Goal: Information Seeking & Learning: Learn about a topic

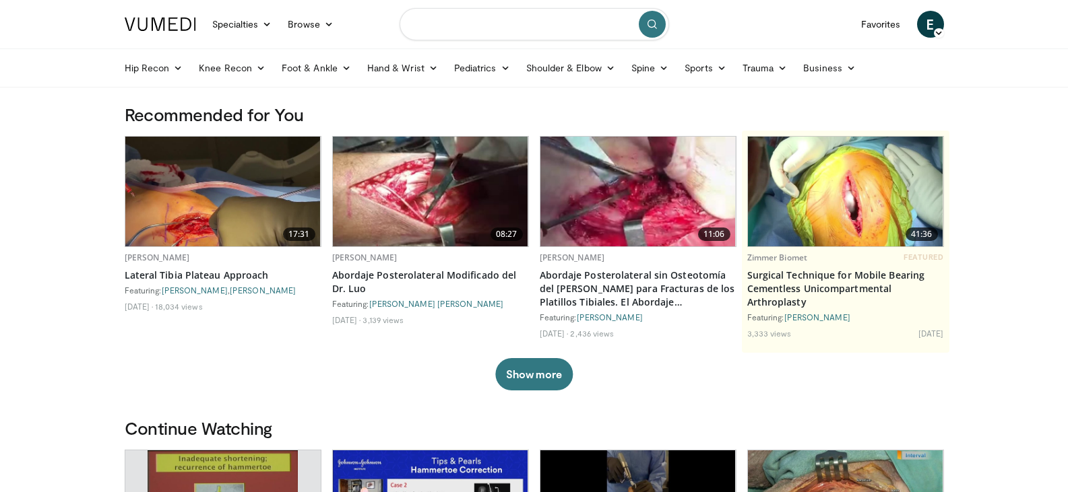
click at [540, 30] on input "Search topics, interventions" at bounding box center [534, 24] width 269 height 32
type input "**********"
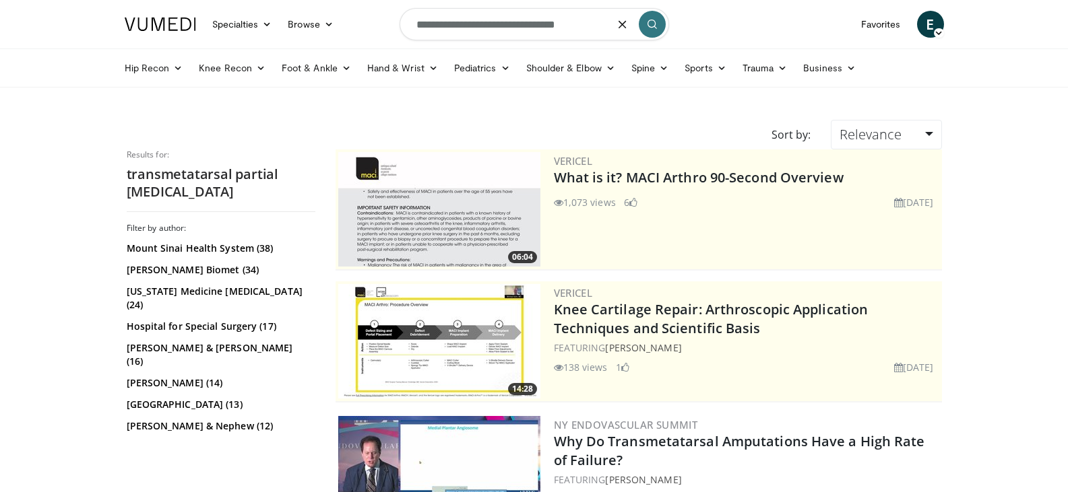
drag, startPoint x: 496, startPoint y: 27, endPoint x: 525, endPoint y: 27, distance: 29.0
click at [525, 27] on input "**********" at bounding box center [534, 24] width 269 height 32
type input "**********"
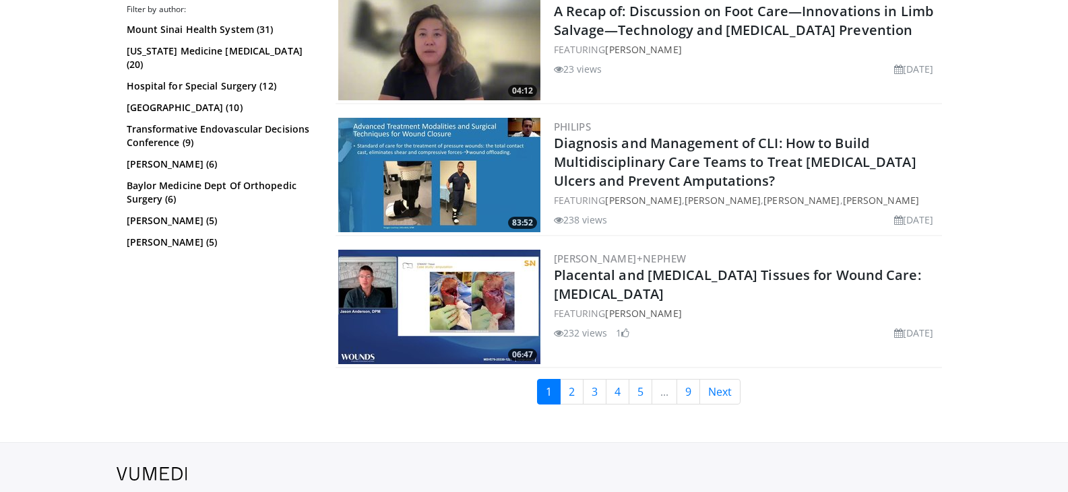
scroll to position [3234, 0]
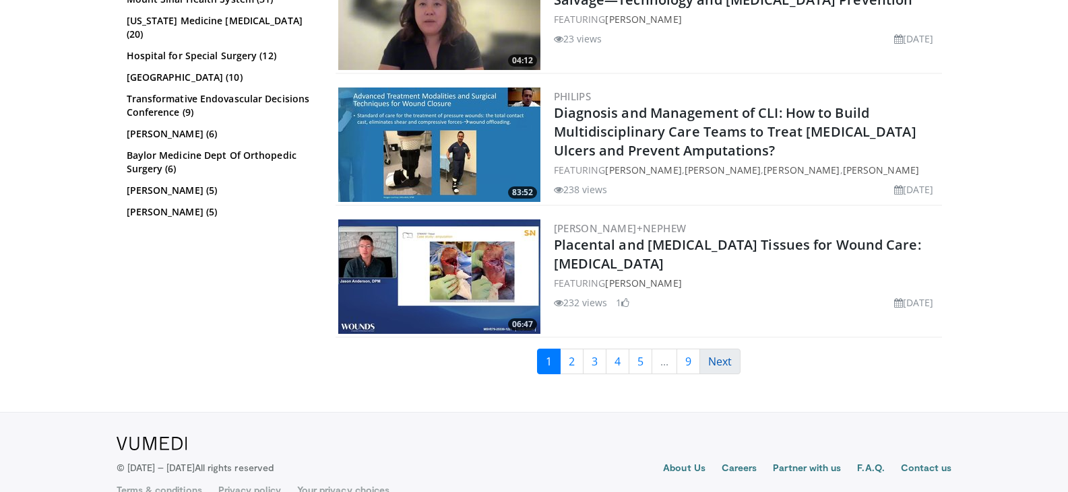
click at [730, 372] on link "Next" at bounding box center [719, 362] width 41 height 26
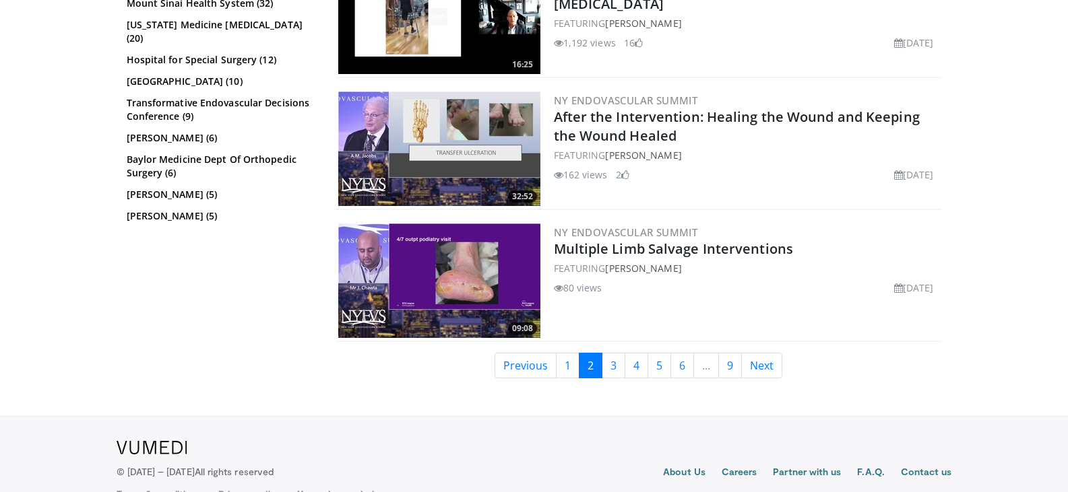
scroll to position [3099, 0]
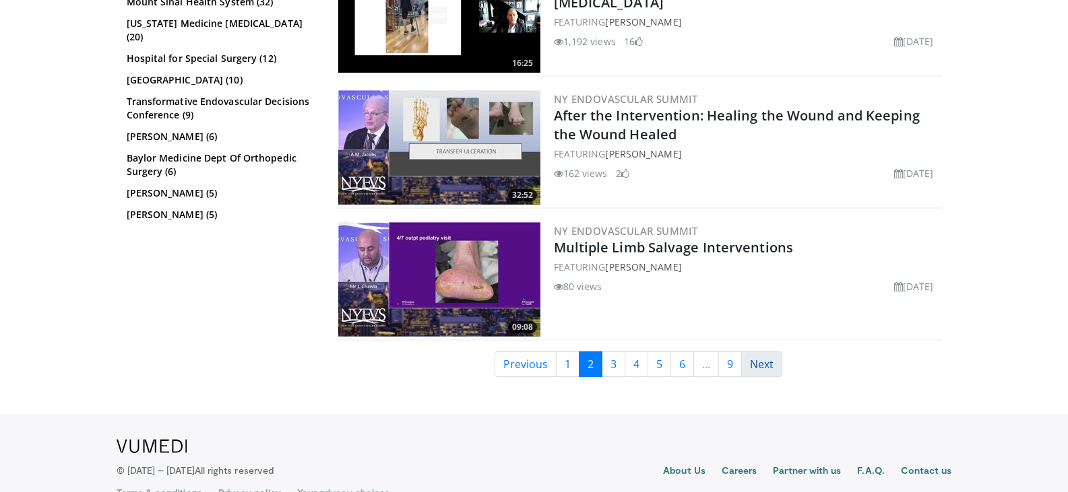
click at [773, 360] on link "Next" at bounding box center [761, 365] width 41 height 26
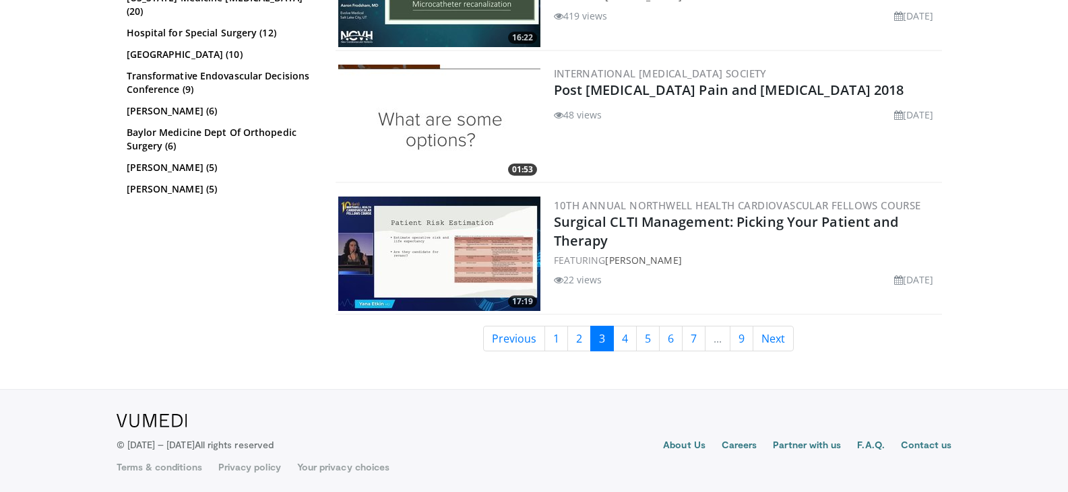
scroll to position [3260, 0]
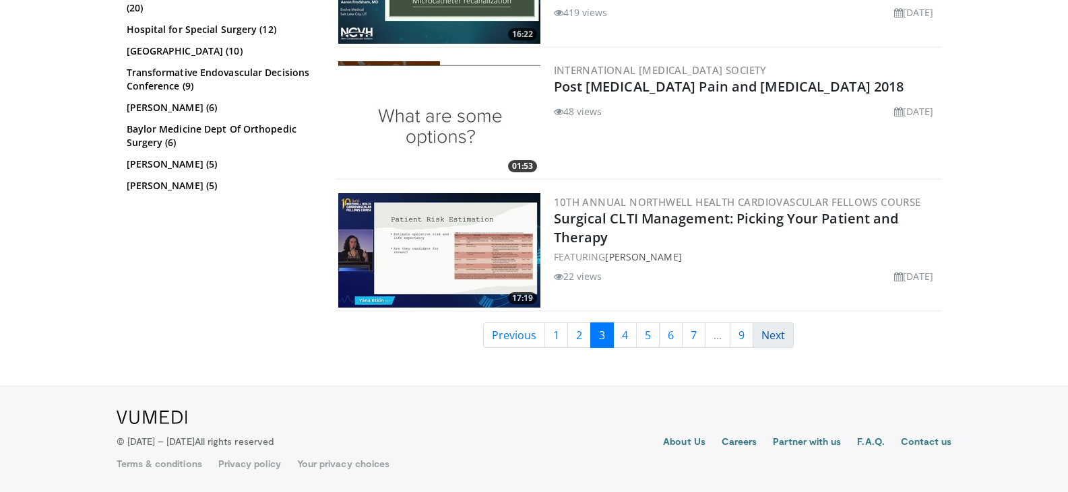
click at [780, 332] on link "Next" at bounding box center [773, 336] width 41 height 26
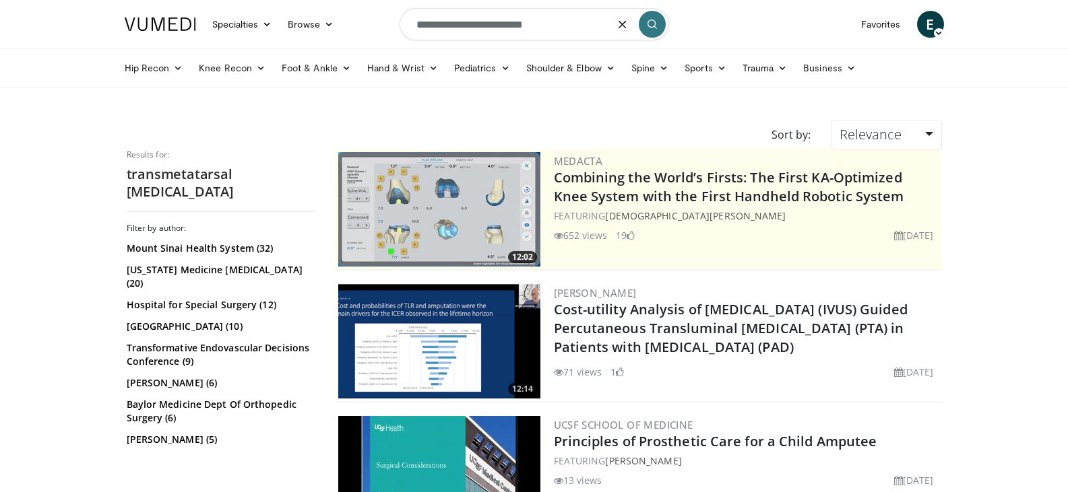
drag, startPoint x: 439, startPoint y: 30, endPoint x: 400, endPoint y: 28, distance: 38.4
click at [400, 28] on input "**********" at bounding box center [534, 24] width 269 height 32
type input "**********"
click at [344, 72] on icon at bounding box center [346, 67] width 9 height 9
click at [646, 30] on button "submit" at bounding box center [652, 24] width 27 height 27
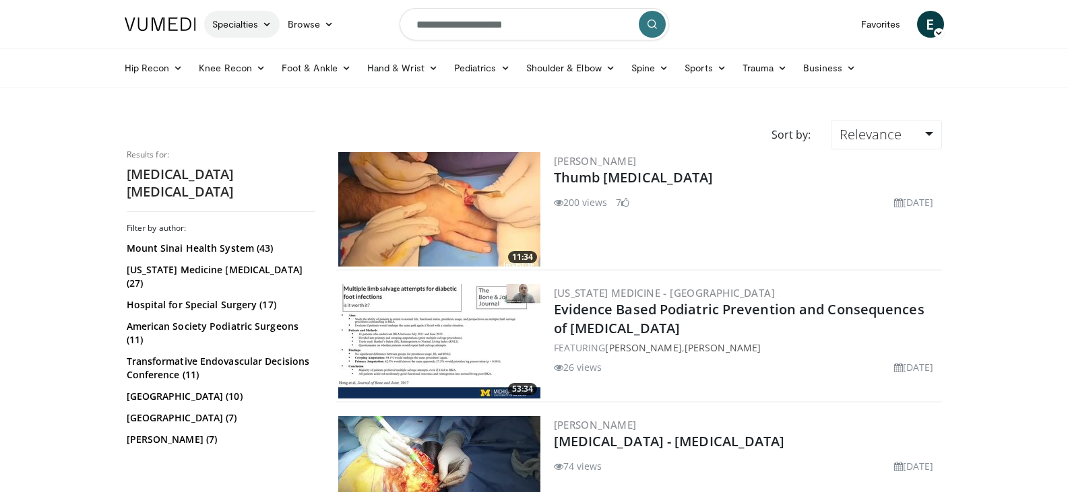
click at [253, 25] on link "Specialties" at bounding box center [242, 24] width 76 height 27
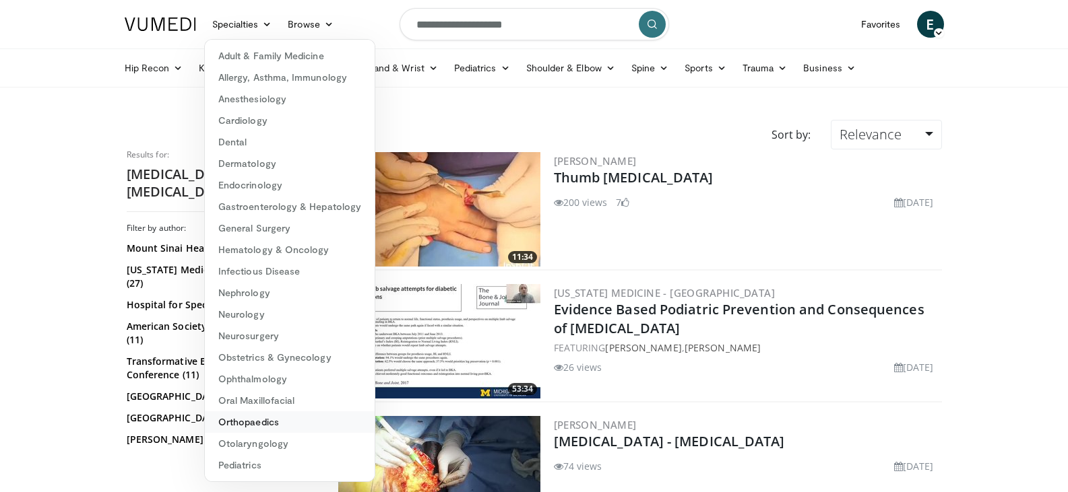
click at [272, 418] on link "Orthopaedics" at bounding box center [290, 423] width 170 height 22
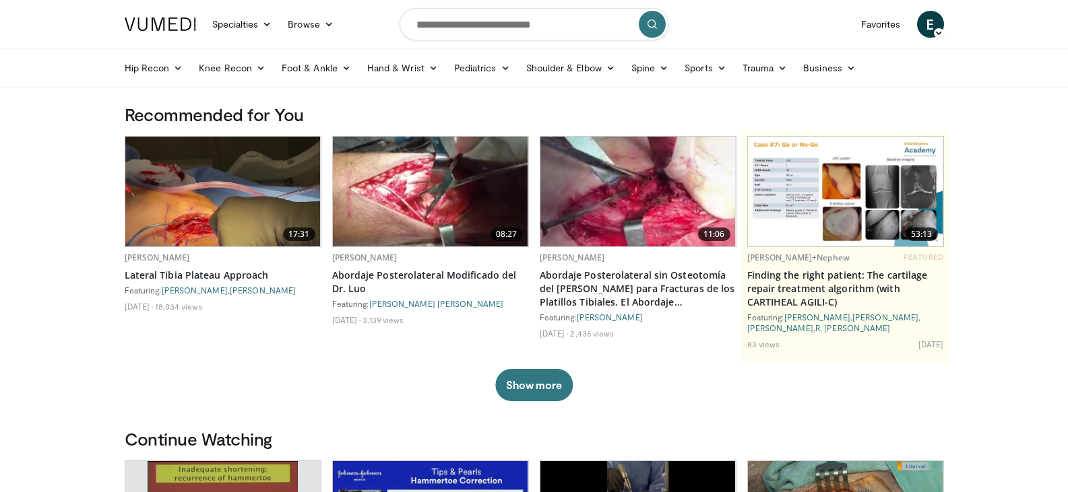
click at [661, 24] on button "submit" at bounding box center [652, 24] width 27 height 27
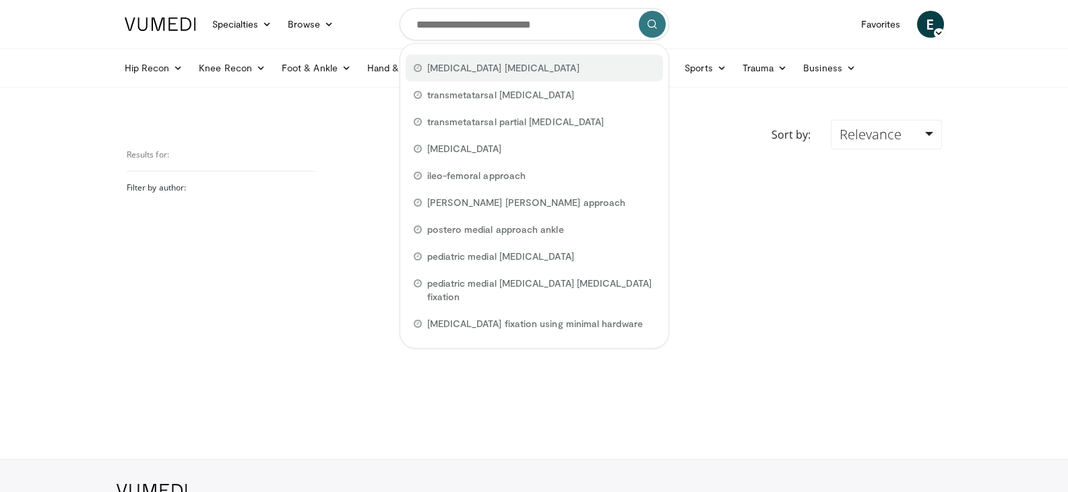
click at [543, 71] on div "[MEDICAL_DATA] [MEDICAL_DATA]" at bounding box center [534, 68] width 257 height 27
type input "**********"
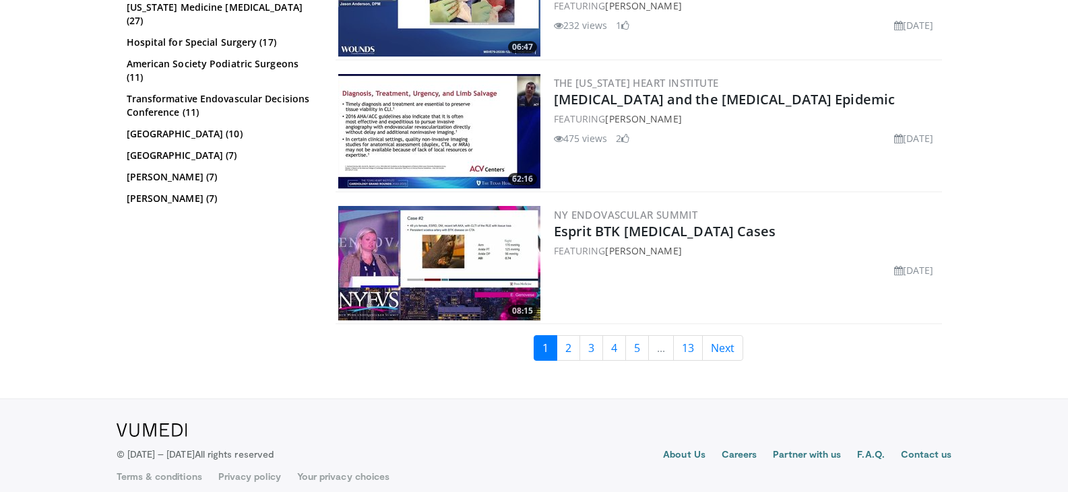
scroll to position [2996, 0]
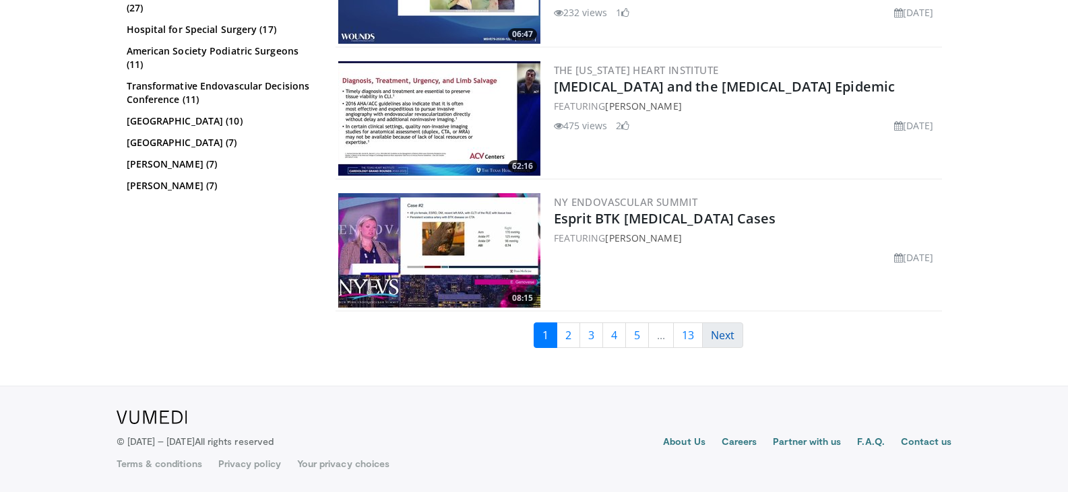
click at [732, 331] on link "Next" at bounding box center [722, 336] width 41 height 26
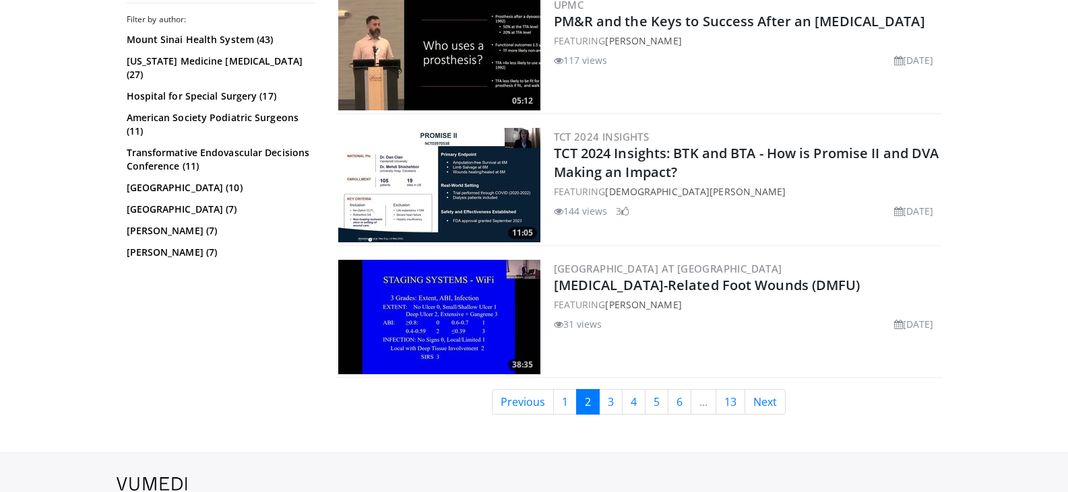
scroll to position [3099, 0]
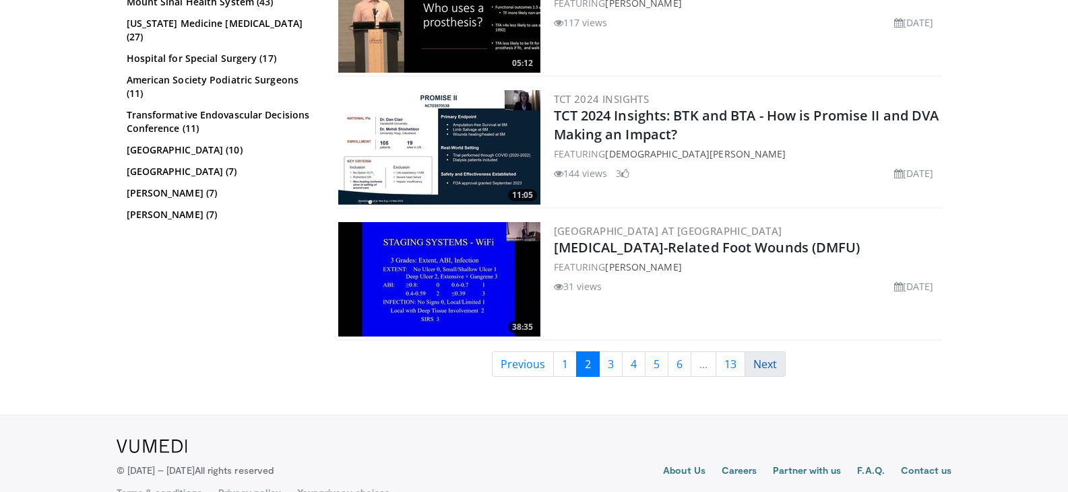
click at [763, 355] on link "Next" at bounding box center [764, 365] width 41 height 26
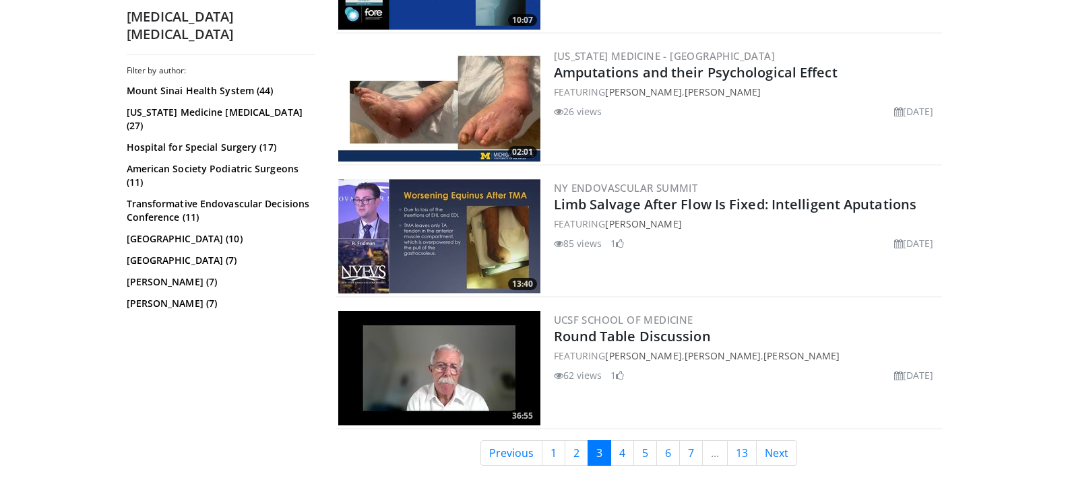
scroll to position [3128, 0]
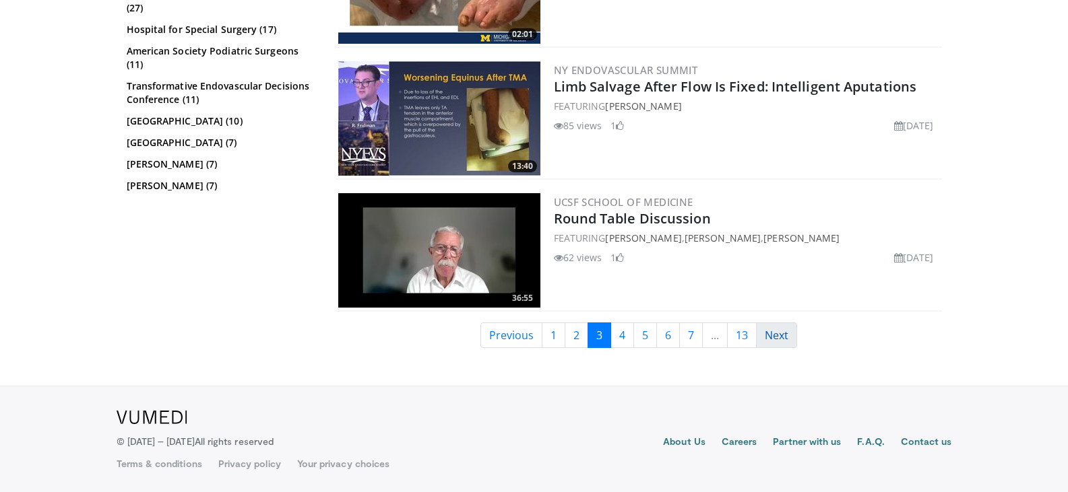
click at [776, 331] on link "Next" at bounding box center [776, 336] width 41 height 26
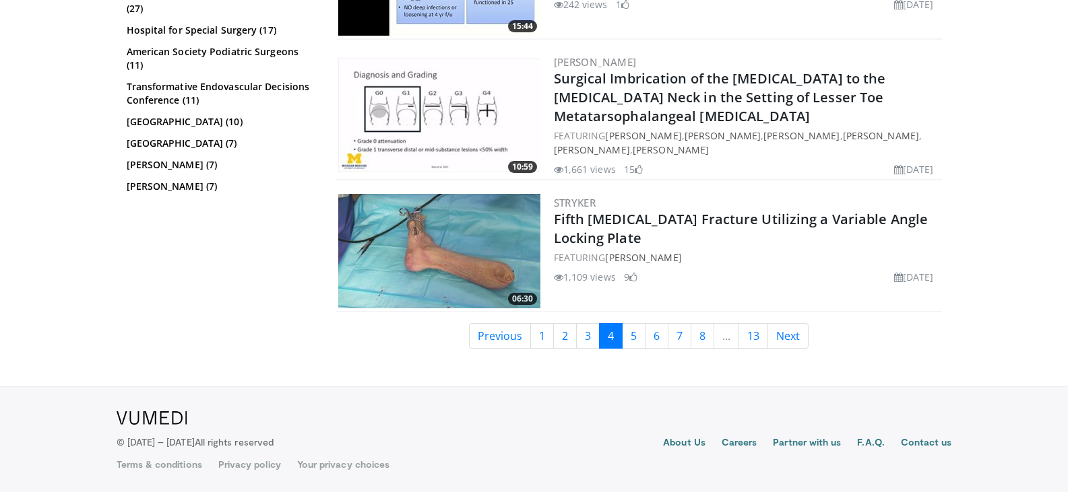
scroll to position [3137, 0]
click at [794, 334] on link "Next" at bounding box center [787, 336] width 41 height 26
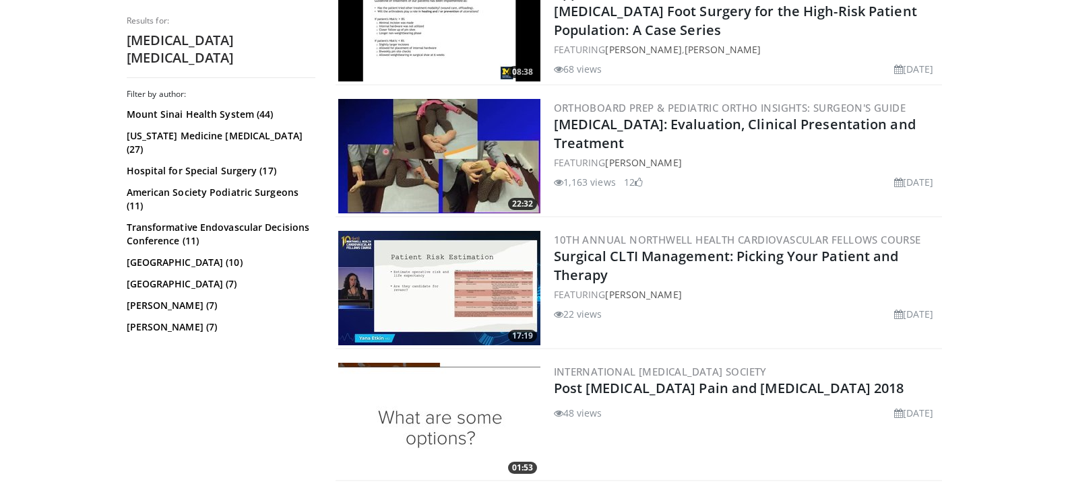
scroll to position [3032, 0]
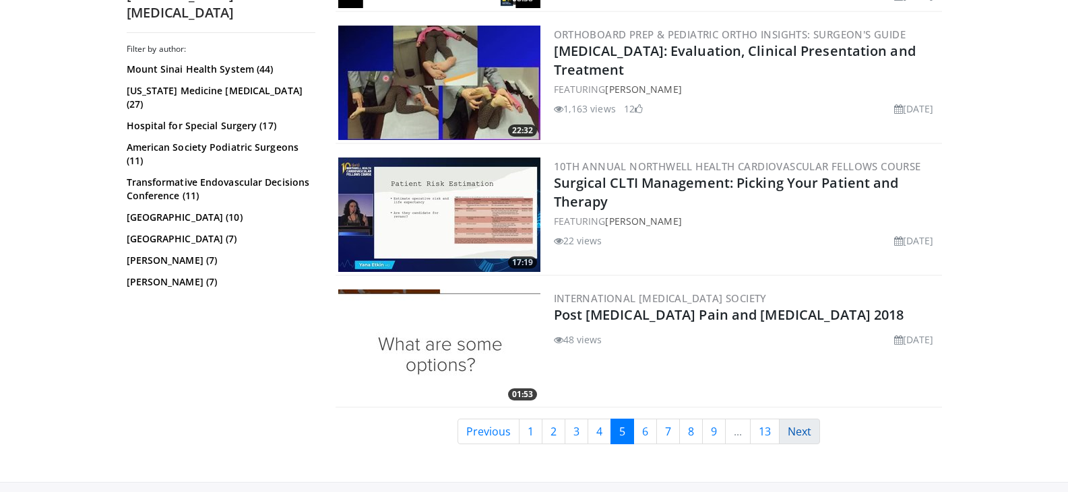
click at [792, 429] on link "Next" at bounding box center [799, 432] width 41 height 26
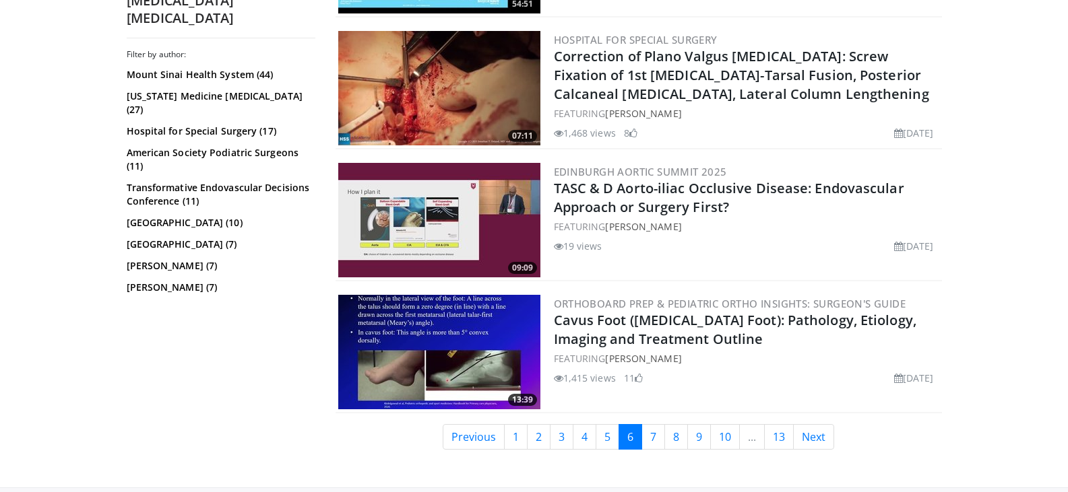
scroll to position [2864, 0]
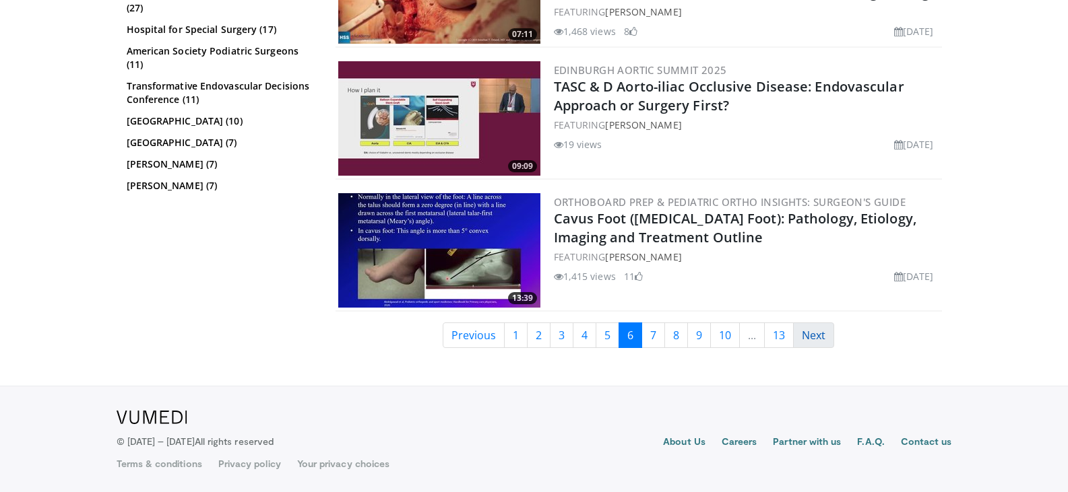
click at [829, 340] on link "Next" at bounding box center [813, 336] width 41 height 26
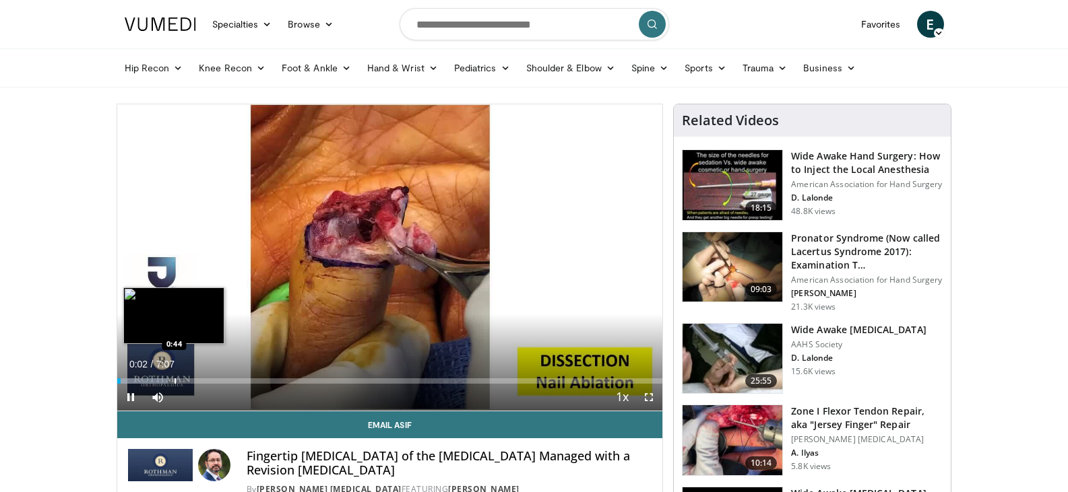
click at [173, 374] on div "Loaded : 9.32% 0:02 0:44" at bounding box center [390, 377] width 546 height 13
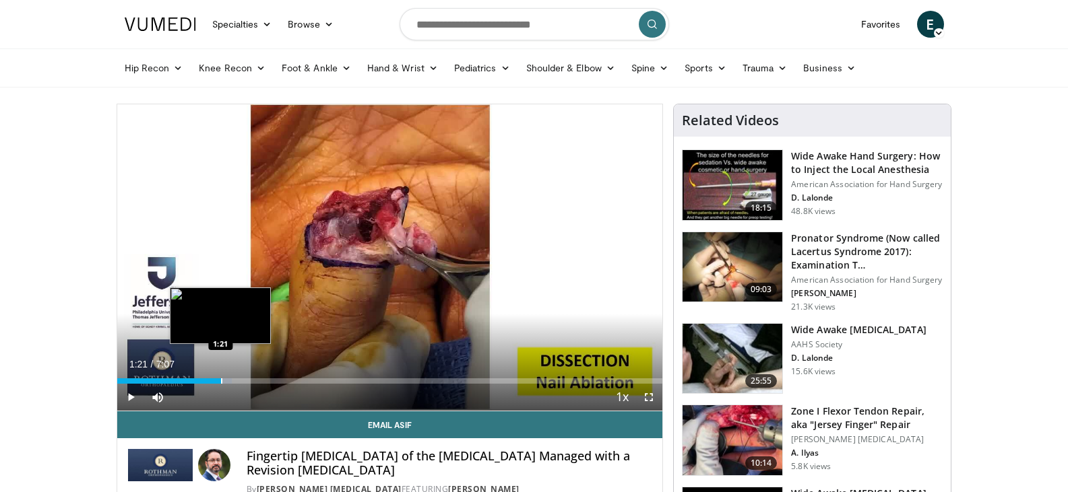
click at [221, 379] on div "Progress Bar" at bounding box center [221, 381] width 1 height 5
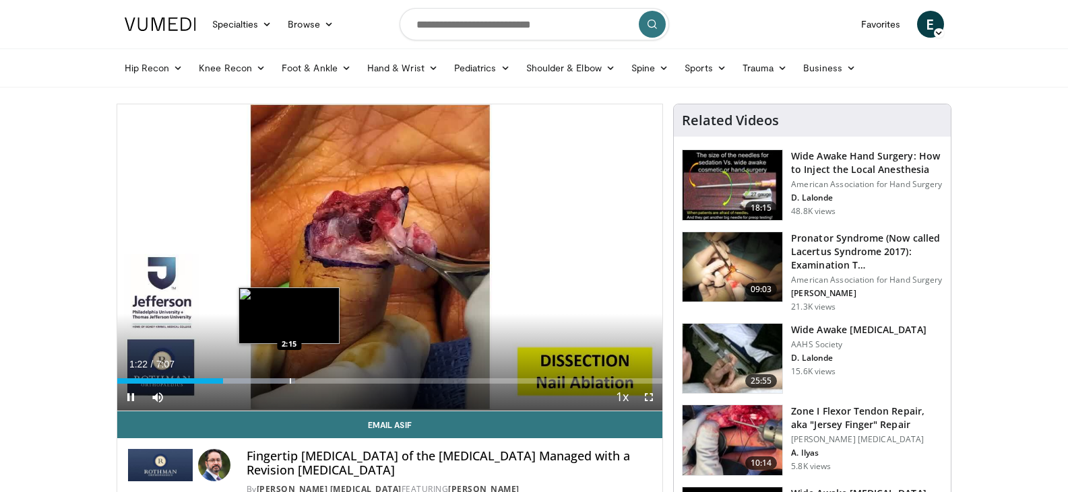
click at [290, 374] on div "Loaded : 32.71% 1:23 2:15" at bounding box center [390, 377] width 546 height 13
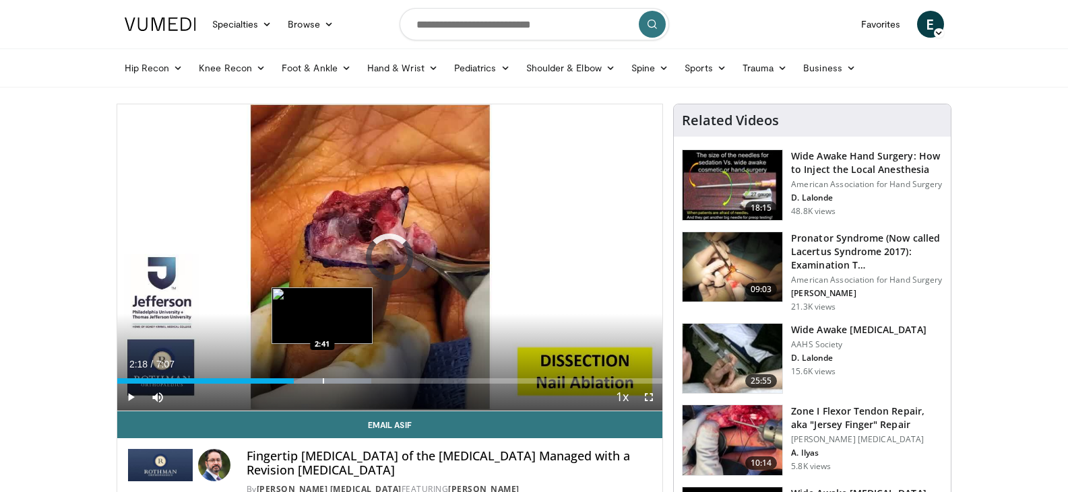
click at [322, 377] on div "Loaded : 46.64% 2:18 2:41" at bounding box center [390, 377] width 546 height 13
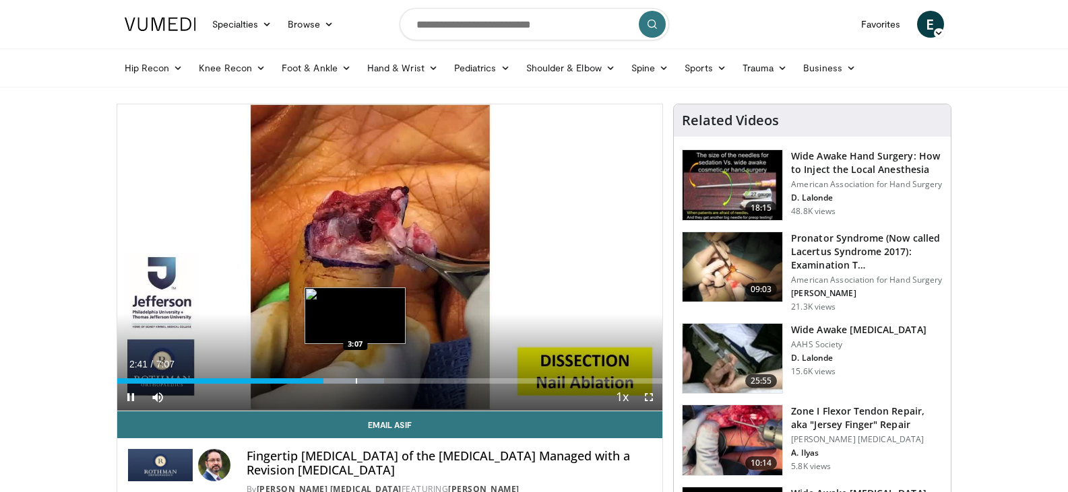
click at [356, 380] on div "Progress Bar" at bounding box center [356, 381] width 1 height 5
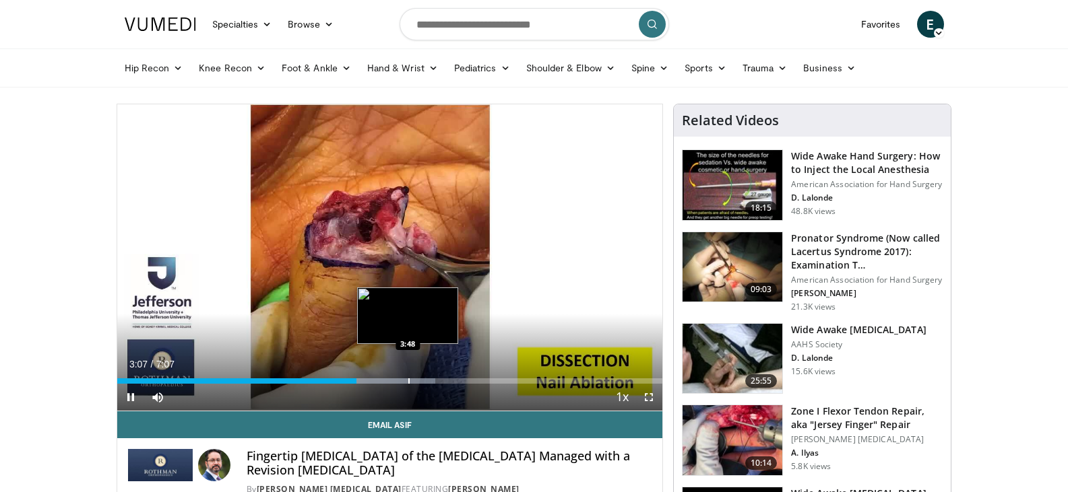
click at [408, 379] on div "Progress Bar" at bounding box center [408, 381] width 1 height 5
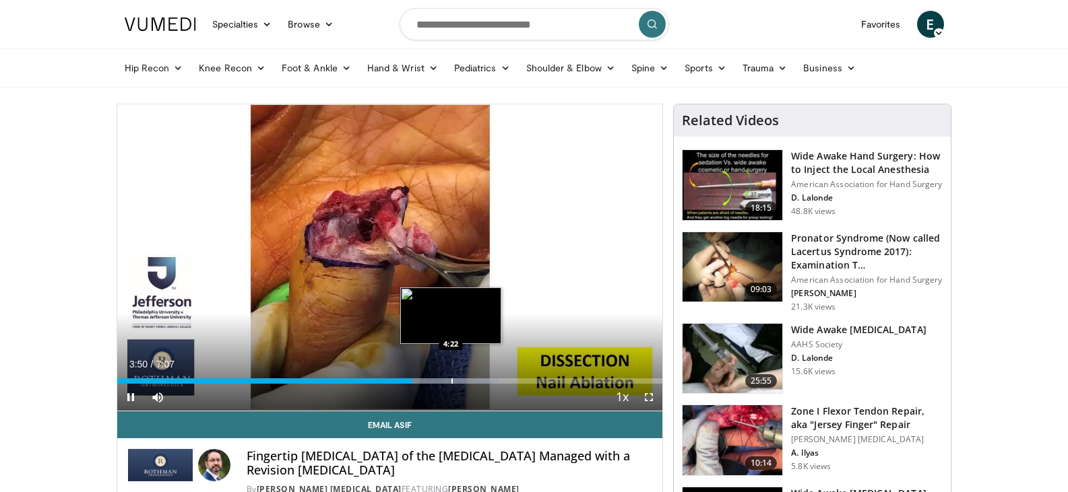
click at [451, 381] on div "Progress Bar" at bounding box center [451, 381] width 1 height 5
click at [469, 380] on div "Progress Bar" at bounding box center [469, 381] width 1 height 5
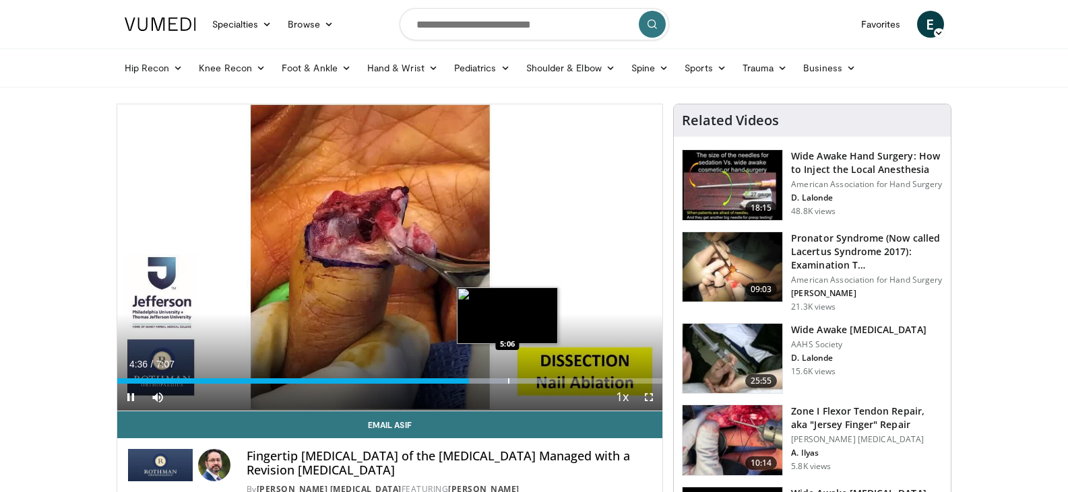
click at [509, 379] on div "Progress Bar" at bounding box center [490, 381] width 119 height 5
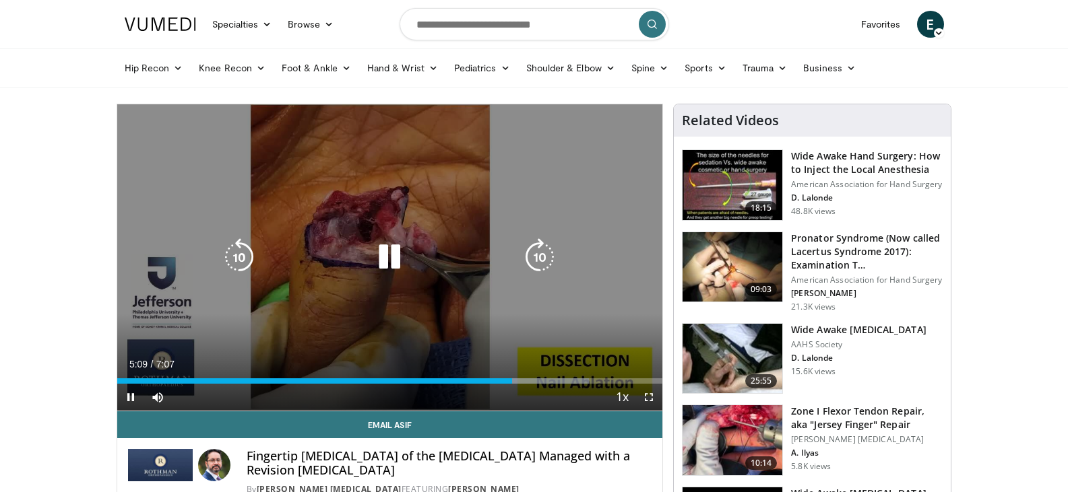
click at [487, 232] on div "10 seconds Tap to unmute" at bounding box center [390, 257] width 546 height 307
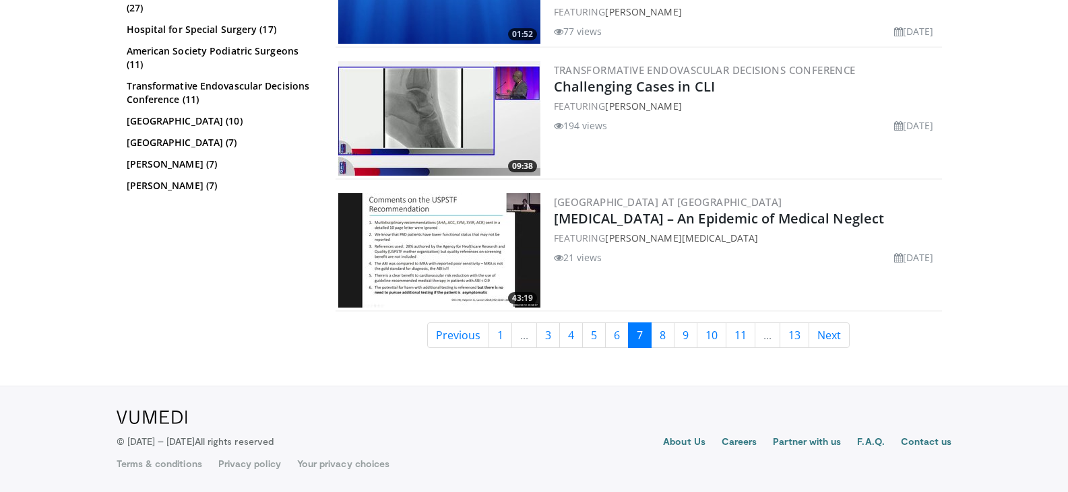
scroll to position [2897, 0]
click at [834, 348] on link "Next" at bounding box center [828, 336] width 41 height 26
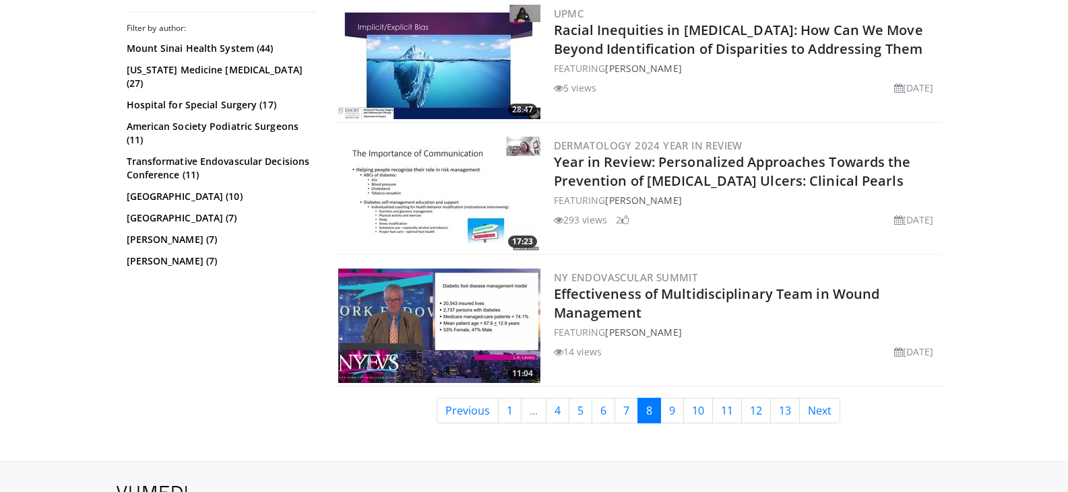
scroll to position [3155, 0]
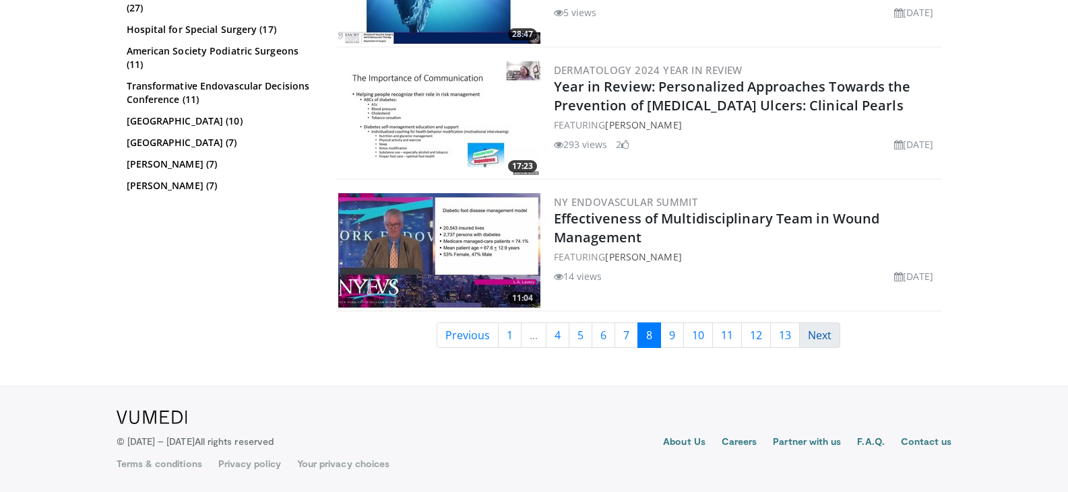
click at [809, 342] on link "Next" at bounding box center [819, 336] width 41 height 26
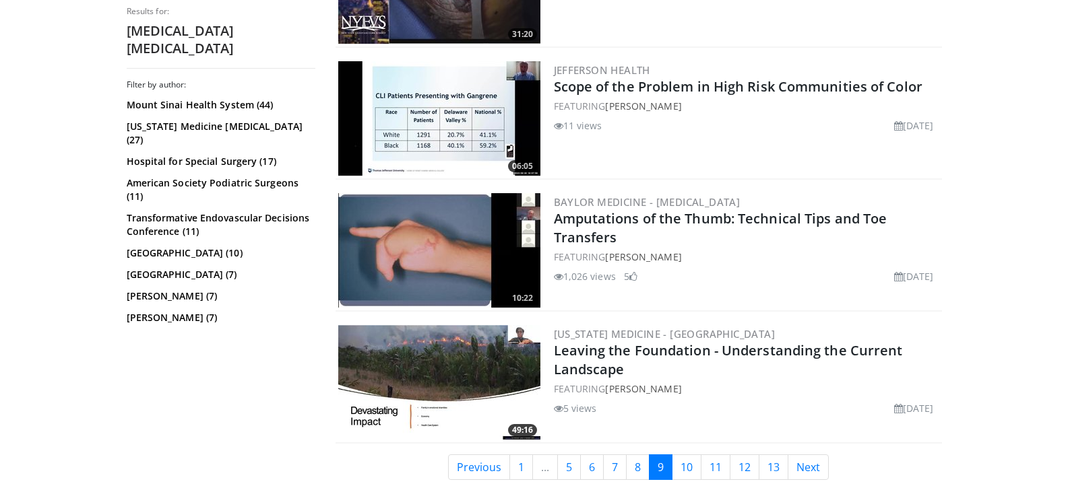
scroll to position [3099, 0]
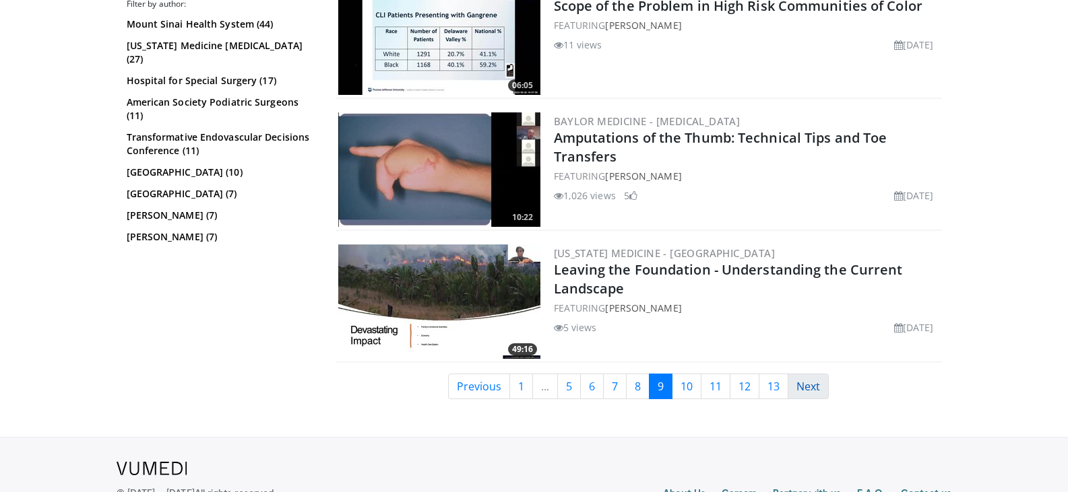
click at [826, 383] on link "Next" at bounding box center [808, 387] width 41 height 26
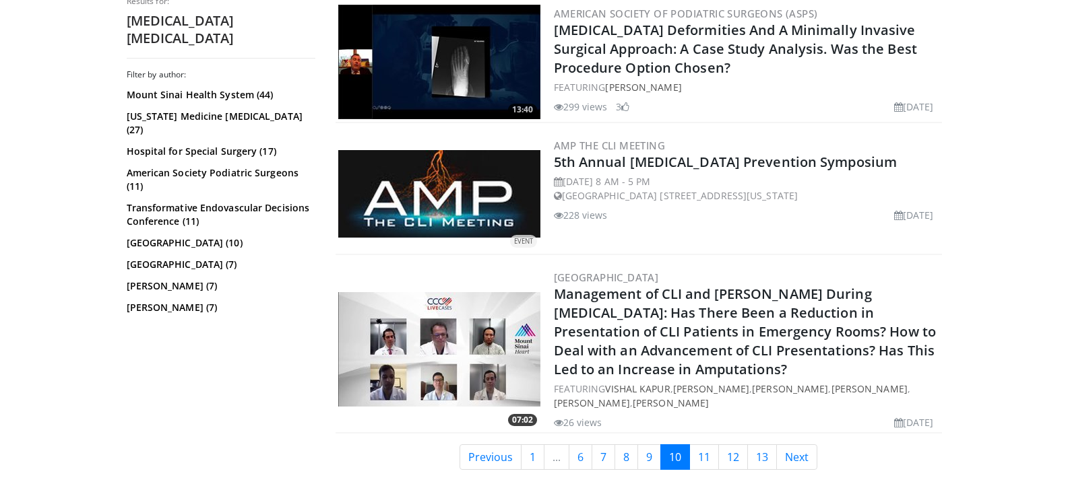
scroll to position [3099, 0]
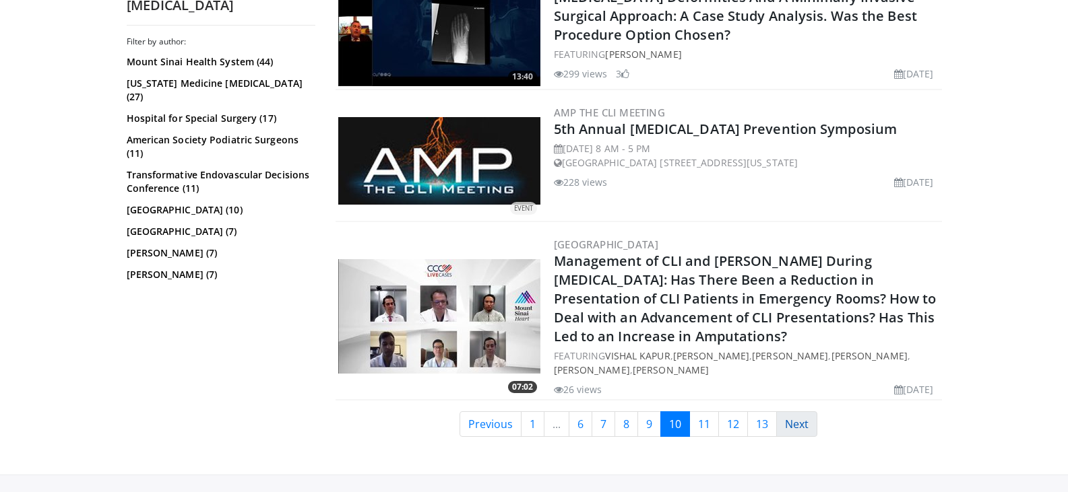
click at [812, 420] on link "Next" at bounding box center [796, 425] width 41 height 26
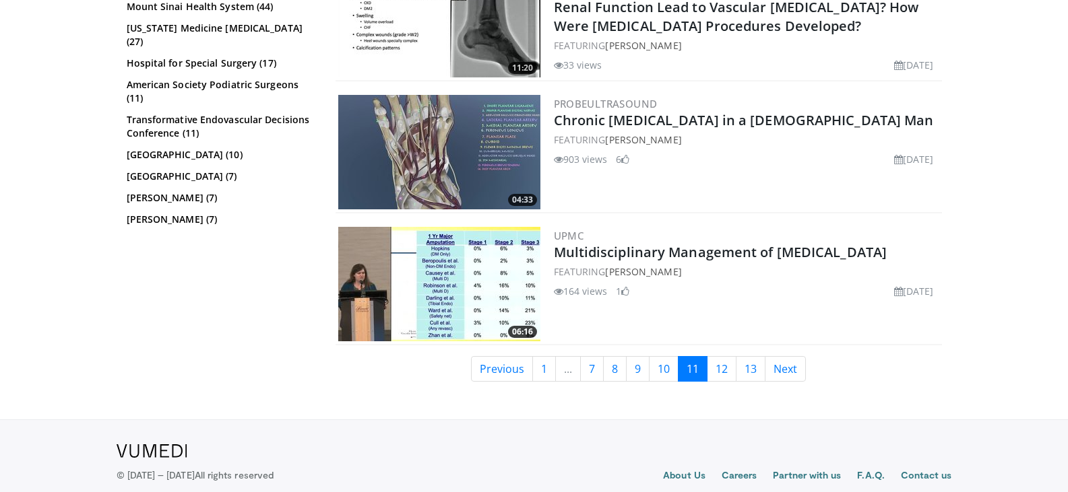
scroll to position [3099, 0]
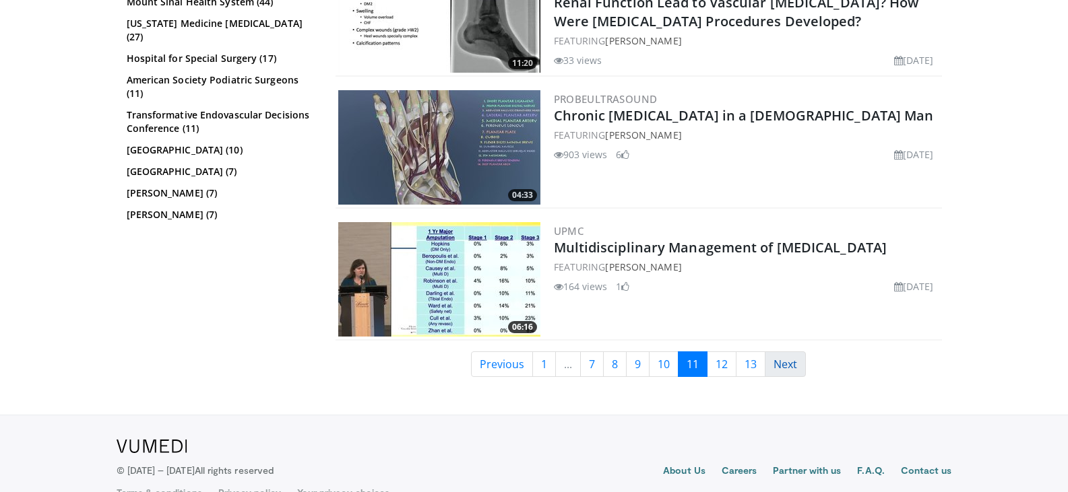
click at [795, 368] on link "Next" at bounding box center [785, 365] width 41 height 26
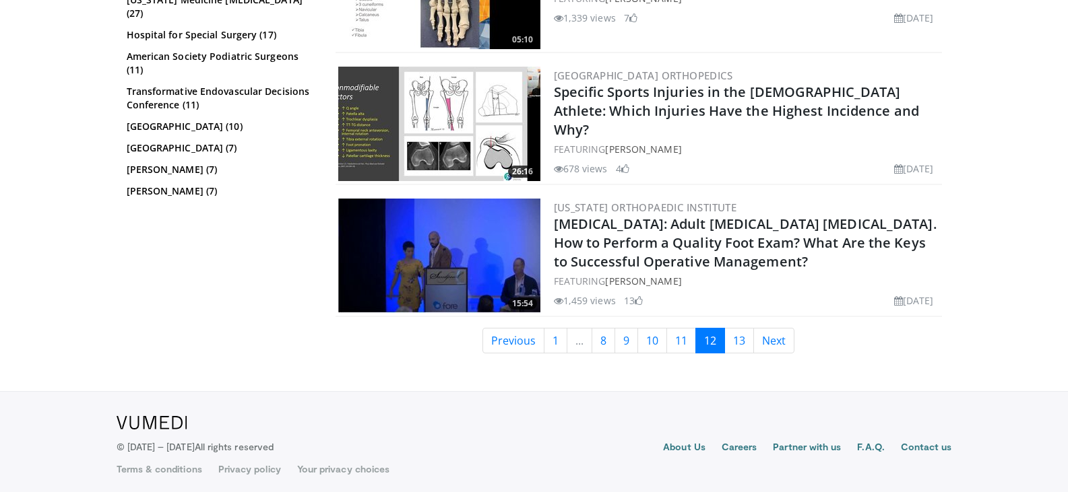
scroll to position [2996, 0]
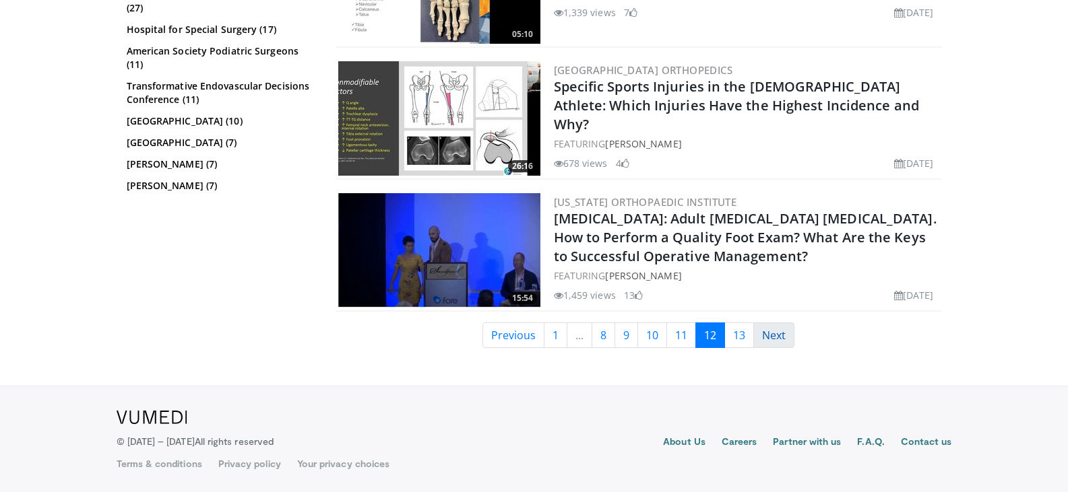
click at [785, 336] on link "Next" at bounding box center [773, 336] width 41 height 26
